Goal: Book appointment/travel/reservation

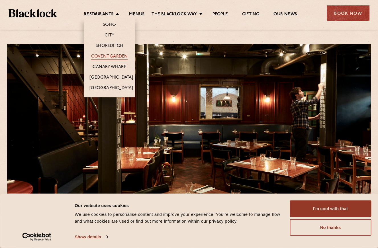
click at [112, 57] on link "Covent Garden" at bounding box center [109, 57] width 37 height 6
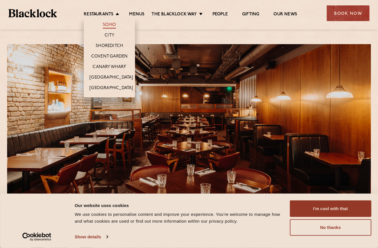
click at [110, 27] on link "Soho" at bounding box center [109, 25] width 13 height 6
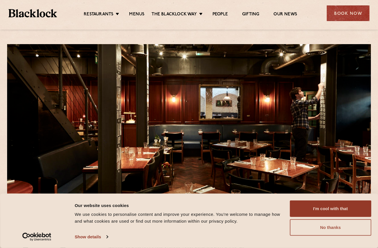
click at [337, 232] on button "No thanks" at bounding box center [330, 227] width 81 height 17
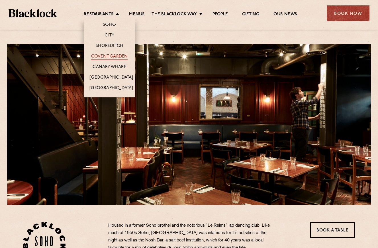
click at [107, 57] on link "Covent Garden" at bounding box center [109, 57] width 37 height 6
